Goal: Information Seeking & Learning: Learn about a topic

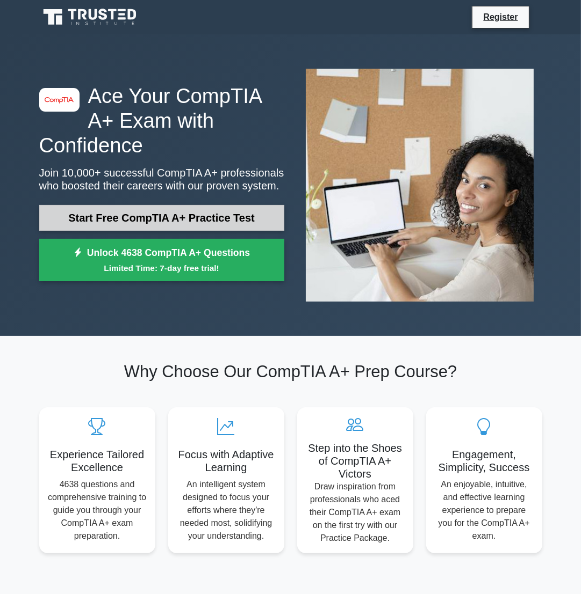
click at [154, 215] on link "Start Free CompTIA A+ Practice Test" at bounding box center [161, 218] width 245 height 26
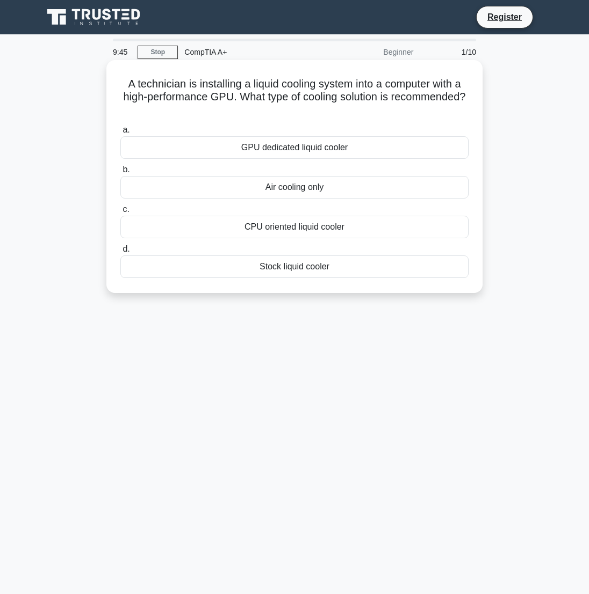
click at [278, 150] on div "GPU dedicated liquid cooler" at bounding box center [294, 147] width 348 height 23
click at [120, 134] on input "a. GPU dedicated liquid cooler" at bounding box center [120, 130] width 0 height 7
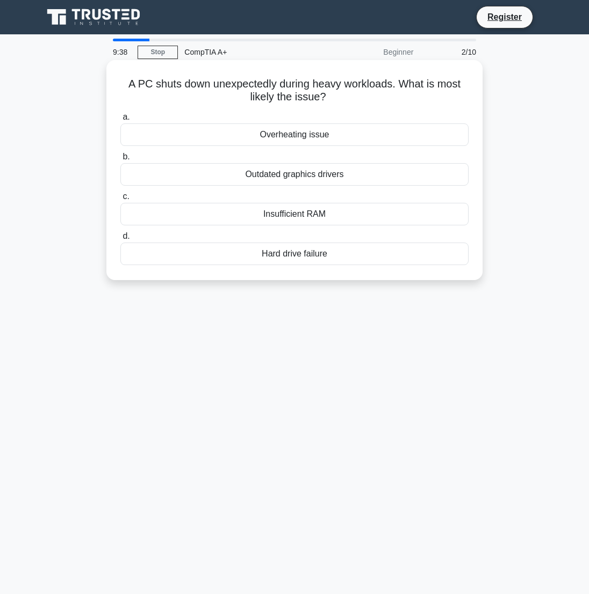
click at [280, 214] on div "Insufficient RAM" at bounding box center [294, 214] width 348 height 23
click at [120, 200] on input "c. Insufficient RAM" at bounding box center [120, 196] width 0 height 7
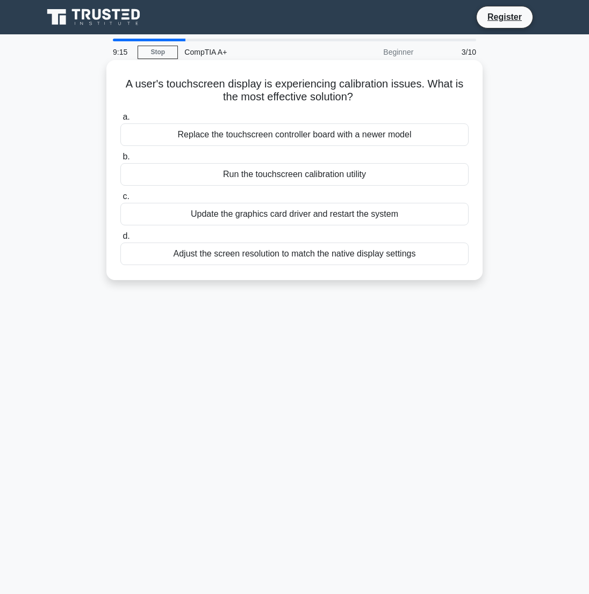
click at [284, 259] on div "Adjust the screen resolution to match the native display settings" at bounding box center [294, 254] width 348 height 23
click at [120, 240] on input "d. Adjust the screen resolution to match the native display settings" at bounding box center [120, 236] width 0 height 7
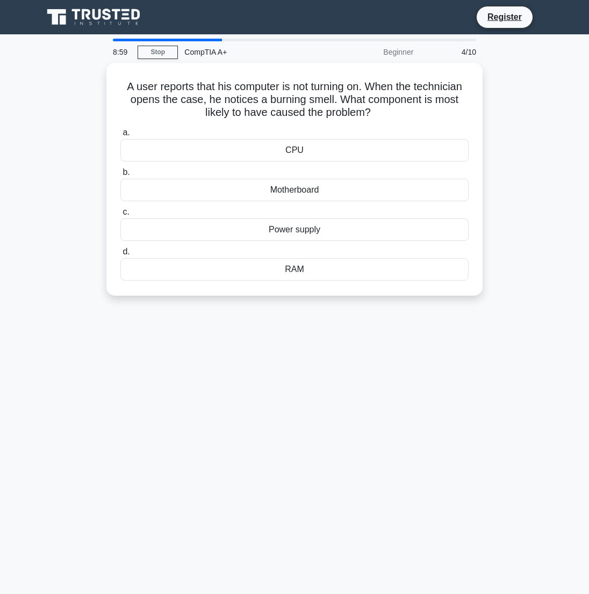
drag, startPoint x: 388, startPoint y: 114, endPoint x: 97, endPoint y: 78, distance: 293.7
click at [97, 78] on div "A user reports that his computer is not turning on. When the technician opens t…" at bounding box center [295, 186] width 516 height 246
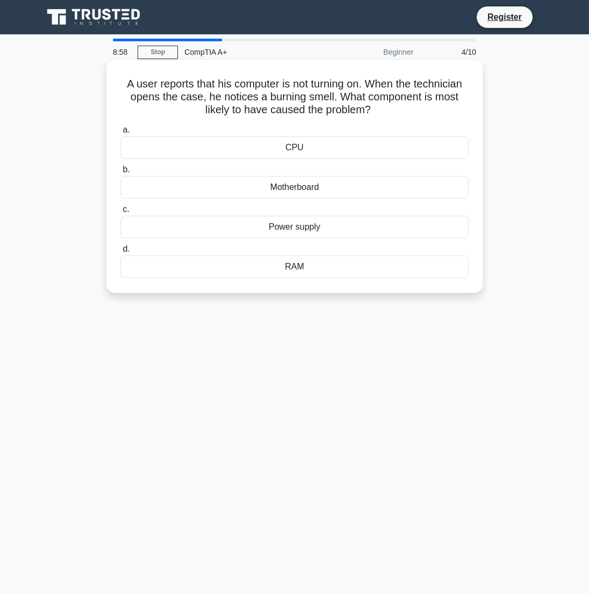
copy h5 "A user reports that his computer is not turning on. When the technician opens t…"
click at [317, 223] on div "Power supply" at bounding box center [294, 227] width 348 height 23
click at [120, 213] on input "c. Power supply" at bounding box center [120, 209] width 0 height 7
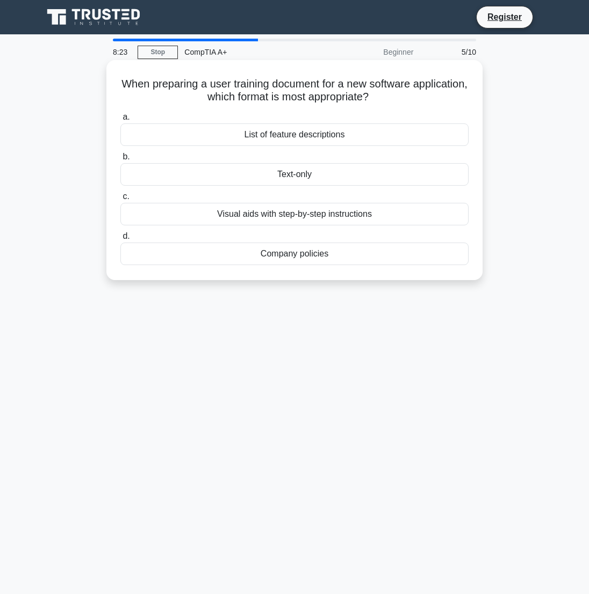
click at [315, 214] on div "Visual aids with step-by-step instructions" at bounding box center [294, 214] width 348 height 23
click at [120, 200] on input "c. Visual aids with step-by-step instructions" at bounding box center [120, 196] width 0 height 7
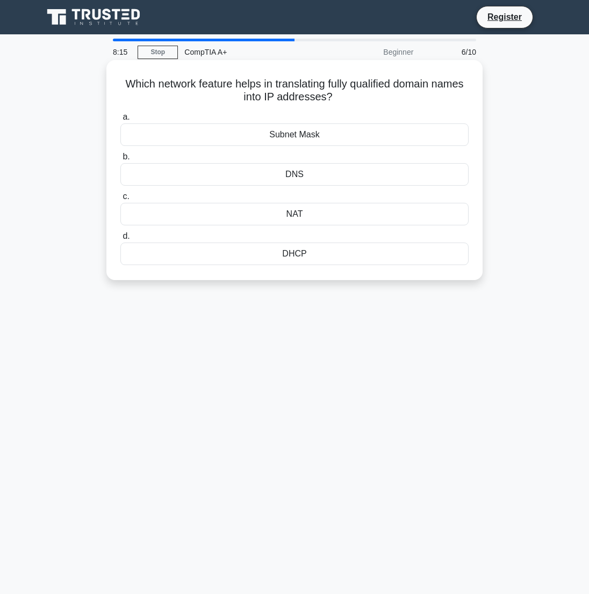
click at [294, 138] on div "Subnet Mask" at bounding box center [294, 135] width 348 height 23
click at [120, 121] on input "a. Subnet Mask" at bounding box center [120, 117] width 0 height 7
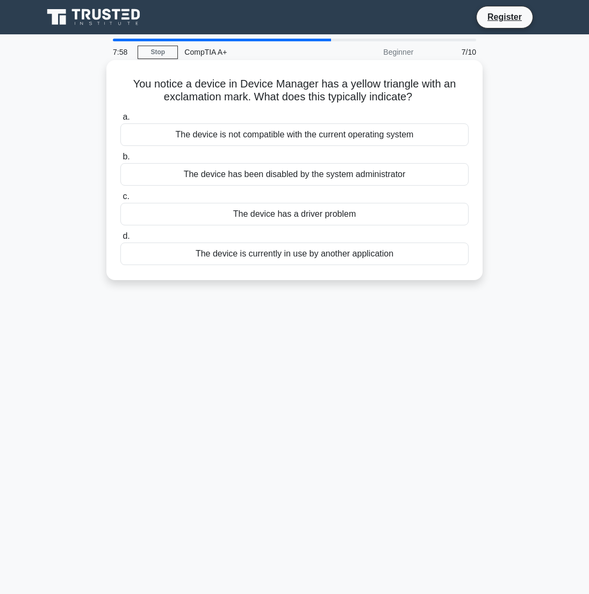
click at [296, 214] on div "The device has a driver problem" at bounding box center [294, 214] width 348 height 23
click at [120, 200] on input "c. The device has a driver problem" at bounding box center [120, 196] width 0 height 7
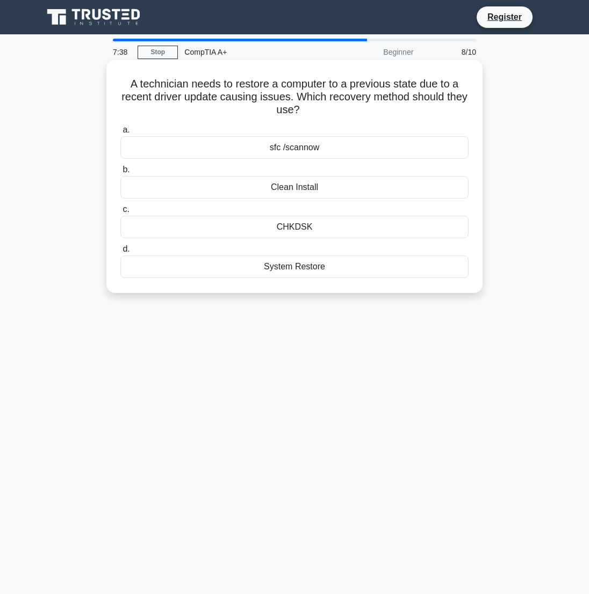
click at [310, 224] on div "CHKDSK" at bounding box center [294, 227] width 348 height 23
click at [120, 213] on input "c. CHKDSK" at bounding box center [120, 209] width 0 height 7
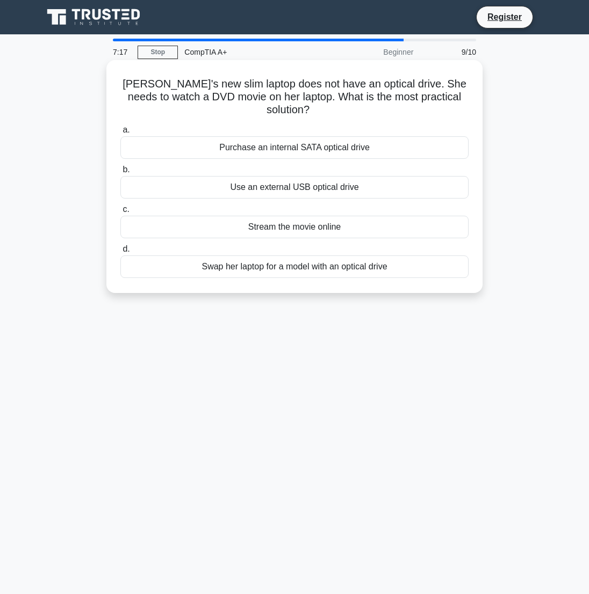
click at [266, 192] on div "Use an external USB optical drive" at bounding box center [294, 187] width 348 height 23
click at [120, 173] on input "b. Use an external USB optical drive" at bounding box center [120, 169] width 0 height 7
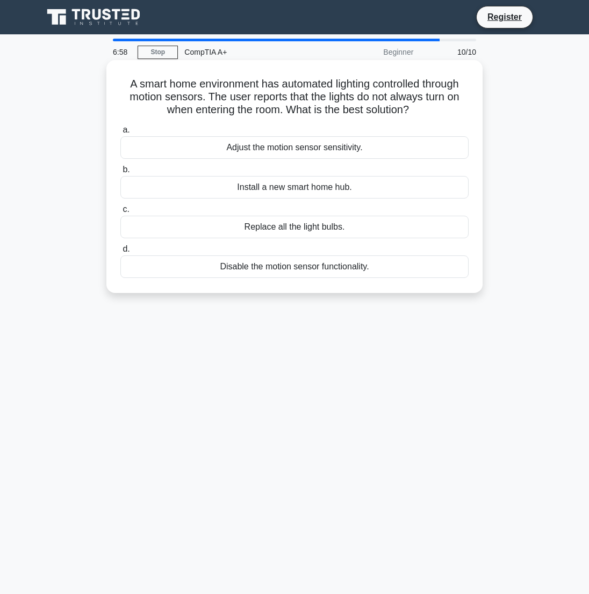
click at [244, 149] on div "Adjust the motion sensor sensitivity." at bounding box center [294, 147] width 348 height 23
click at [120, 134] on input "a. Adjust the motion sensor sensitivity." at bounding box center [120, 130] width 0 height 7
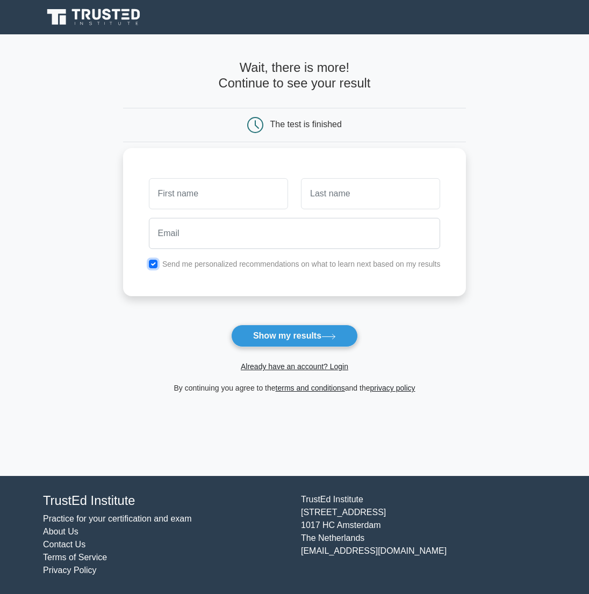
click at [156, 264] on input "checkbox" at bounding box center [153, 264] width 9 height 9
checkbox input "false"
click at [191, 204] on input "text" at bounding box center [218, 193] width 139 height 31
type input "Matt"
type input "Thornton"
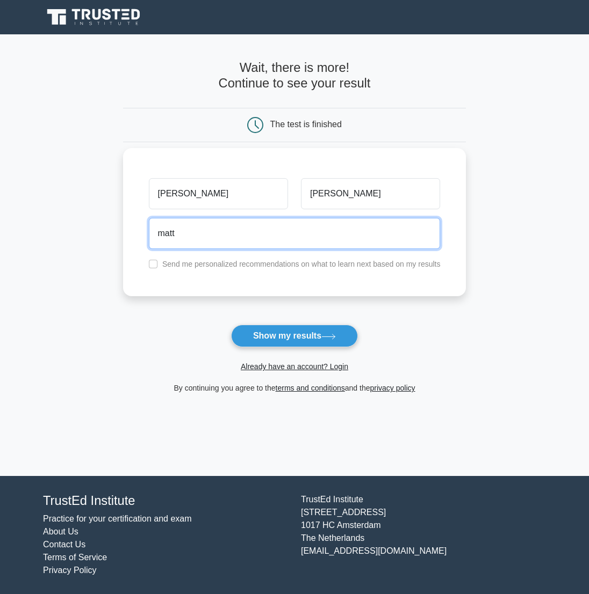
type input "matthewthornton1995@gmail.com"
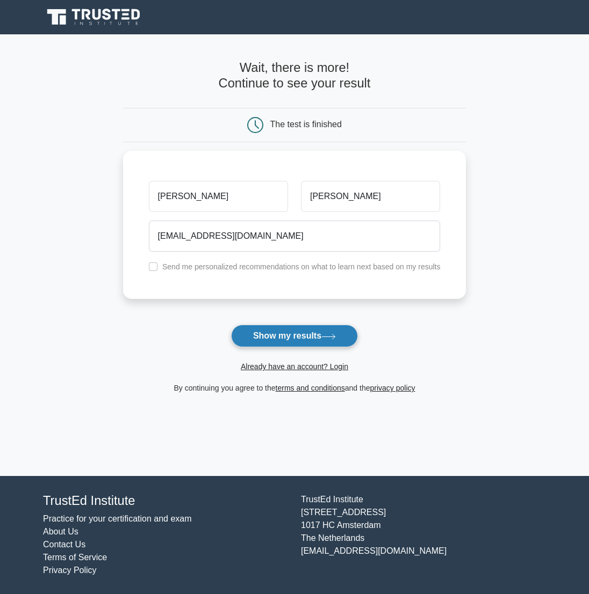
click at [285, 329] on button "Show my results" at bounding box center [294, 336] width 127 height 23
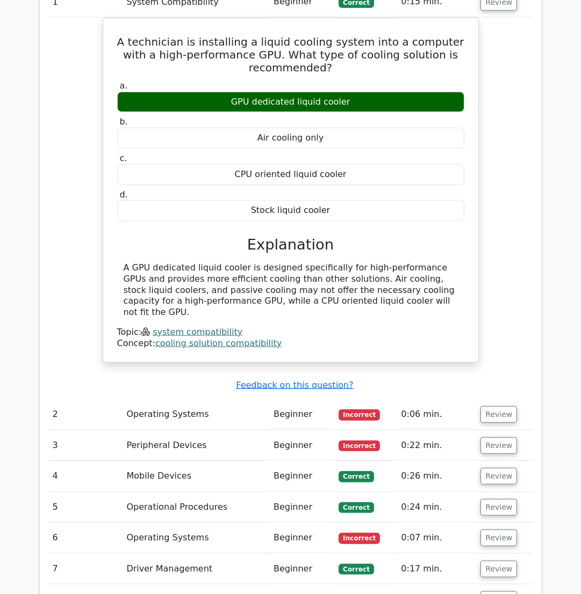
scroll to position [1074, 0]
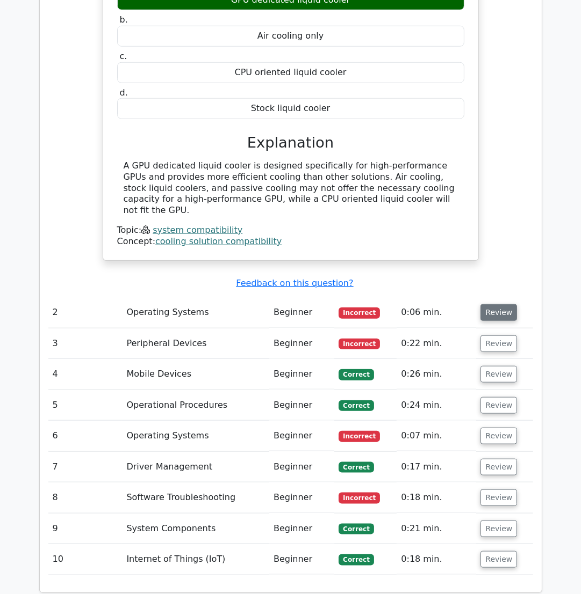
click at [505, 304] on button "Review" at bounding box center [498, 312] width 37 height 17
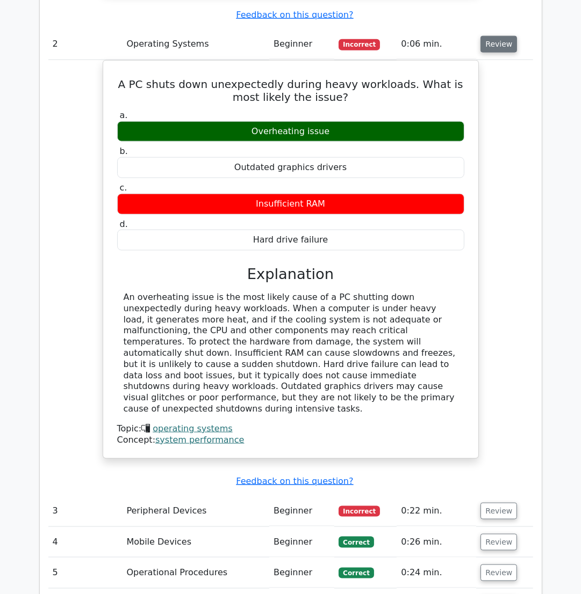
scroll to position [1557, 0]
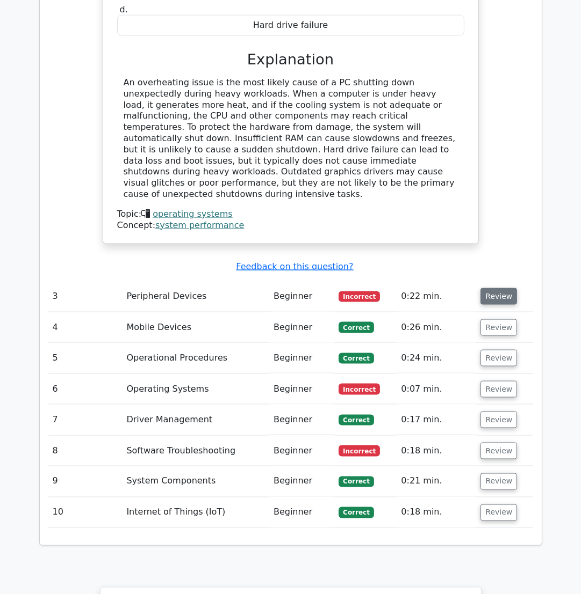
click at [507, 288] on button "Review" at bounding box center [498, 296] width 37 height 17
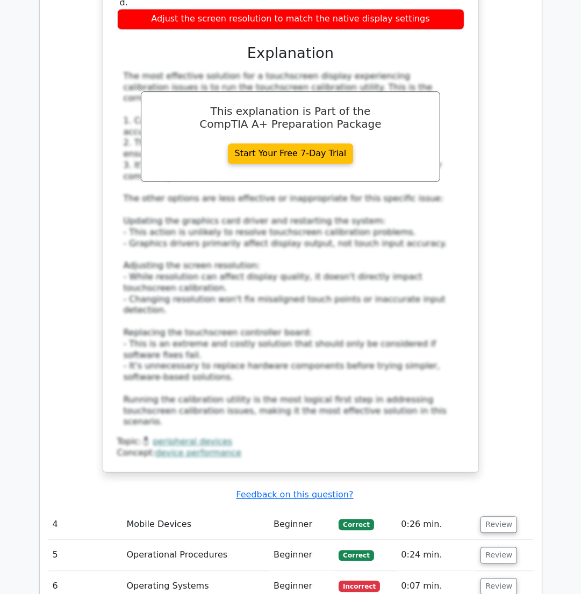
scroll to position [2148, 0]
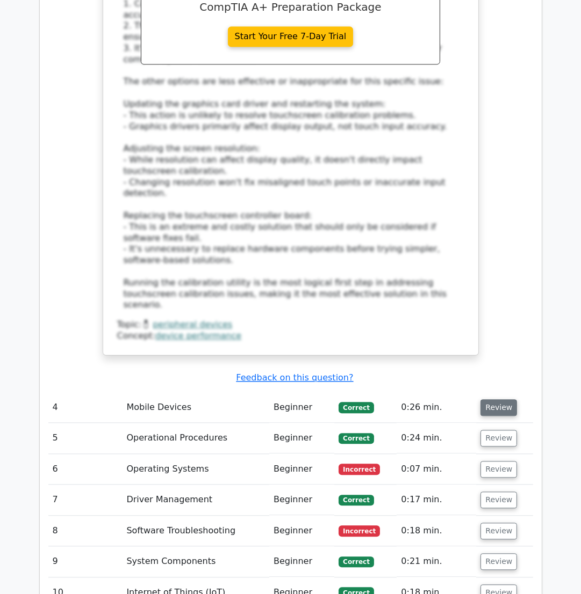
click at [492, 400] on button "Review" at bounding box center [498, 408] width 37 height 17
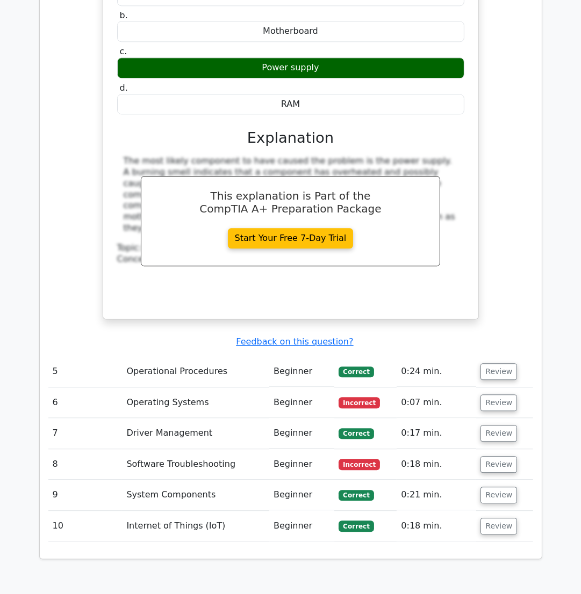
scroll to position [2685, 0]
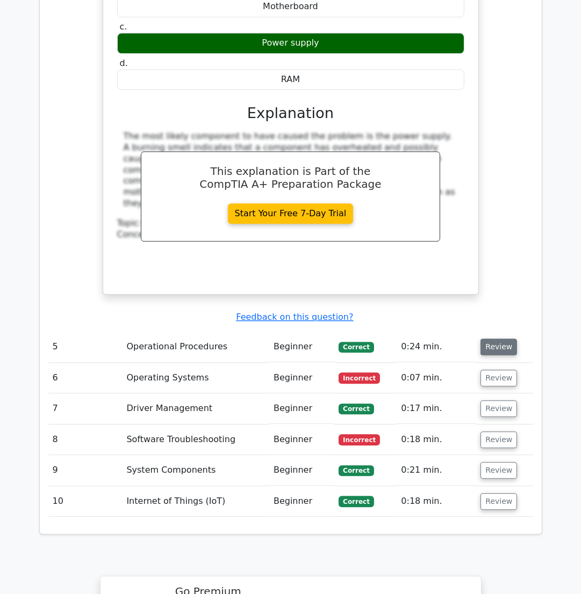
click at [503, 339] on button "Review" at bounding box center [498, 347] width 37 height 17
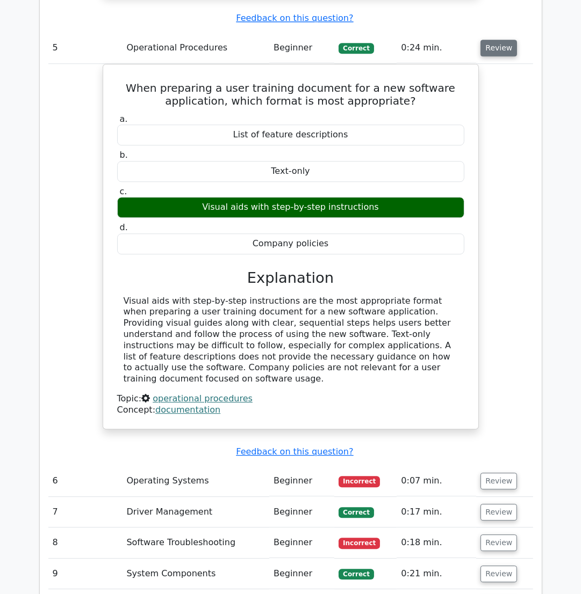
scroll to position [3061, 0]
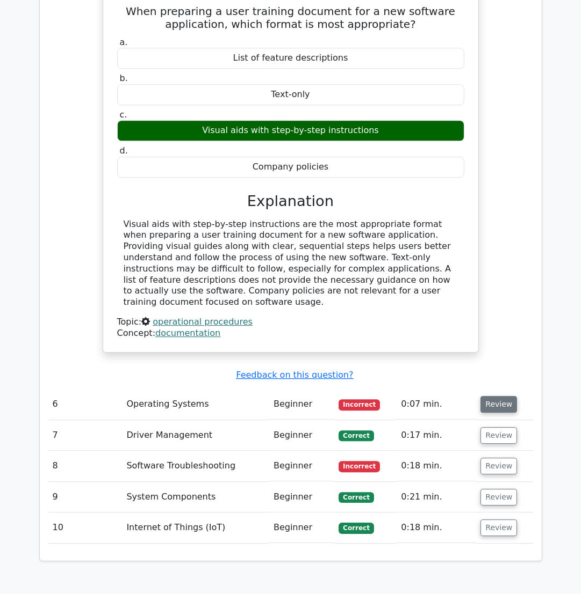
click at [501, 396] on button "Review" at bounding box center [498, 404] width 37 height 17
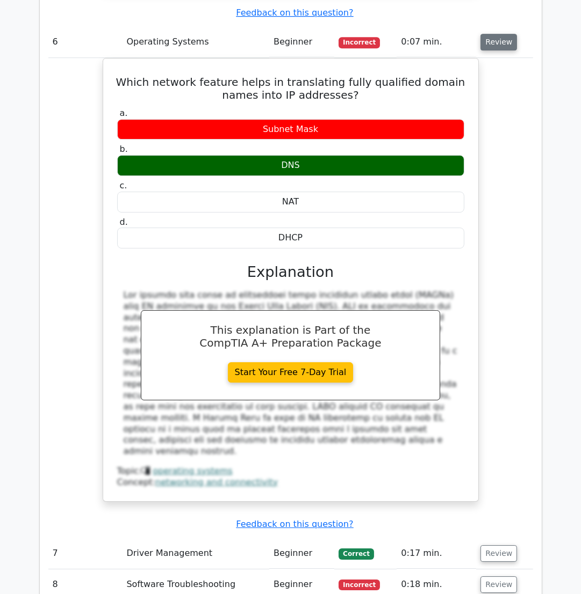
scroll to position [3544, 0]
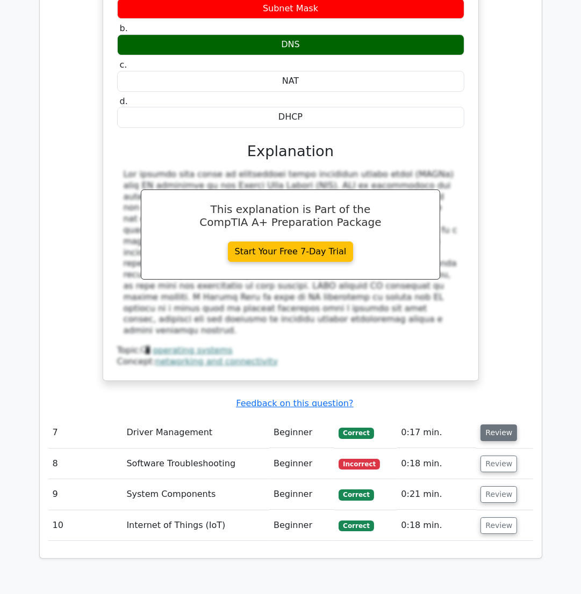
click at [499, 425] on button "Review" at bounding box center [498, 433] width 37 height 17
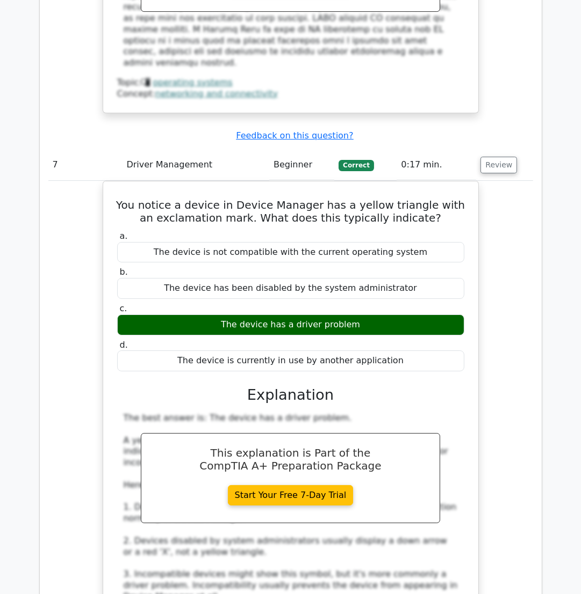
scroll to position [3813, 0]
